Goal: Transaction & Acquisition: Purchase product/service

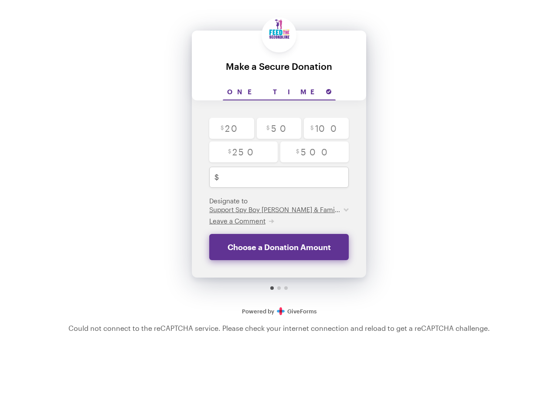
click at [279, 92] on input "One time" at bounding box center [279, 92] width 113 height 16
click at [241, 221] on span "Leave a Comment" at bounding box center [237, 221] width 56 height 8
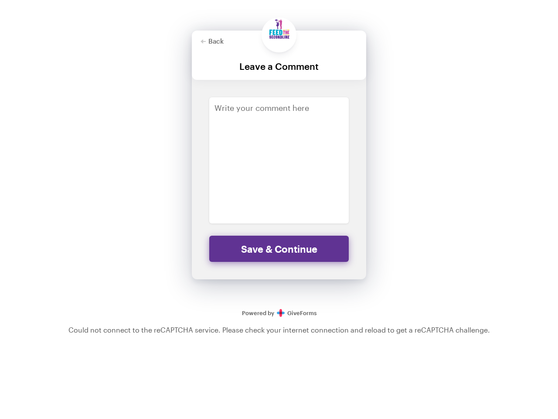
click at [454, 153] on div "Back Back Leave a Comment For your generous donation of $250.00 One time $ 20 $…" at bounding box center [279, 162] width 558 height 325
click at [454, 129] on div "Back Back Leave a Comment For your generous donation of $250.00 One time $ 20 $…" at bounding box center [279, 162] width 558 height 325
click at [454, 205] on div "Back Back Leave a Comment For your generous donation of $250.00 One time $ 20 $…" at bounding box center [279, 162] width 558 height 325
click at [279, 247] on button "Save & Continue" at bounding box center [279, 249] width 140 height 26
